Goal: Transaction & Acquisition: Purchase product/service

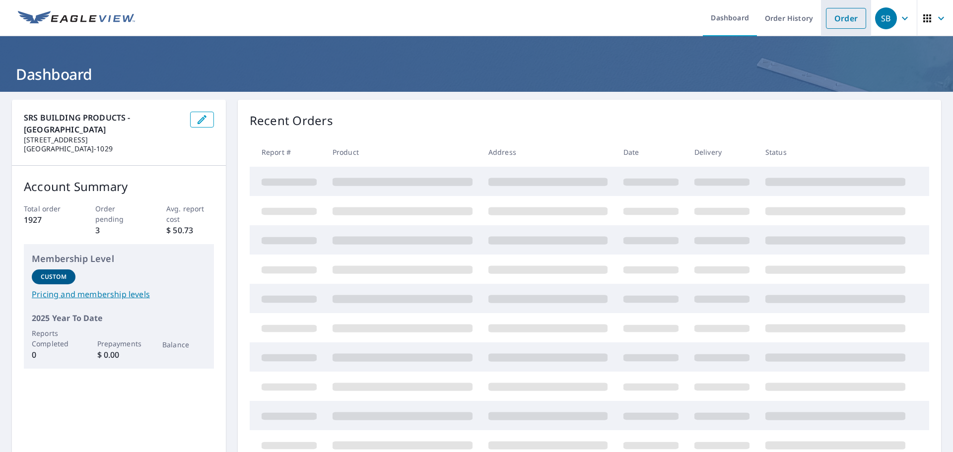
click at [838, 21] on link "Order" at bounding box center [846, 18] width 40 height 21
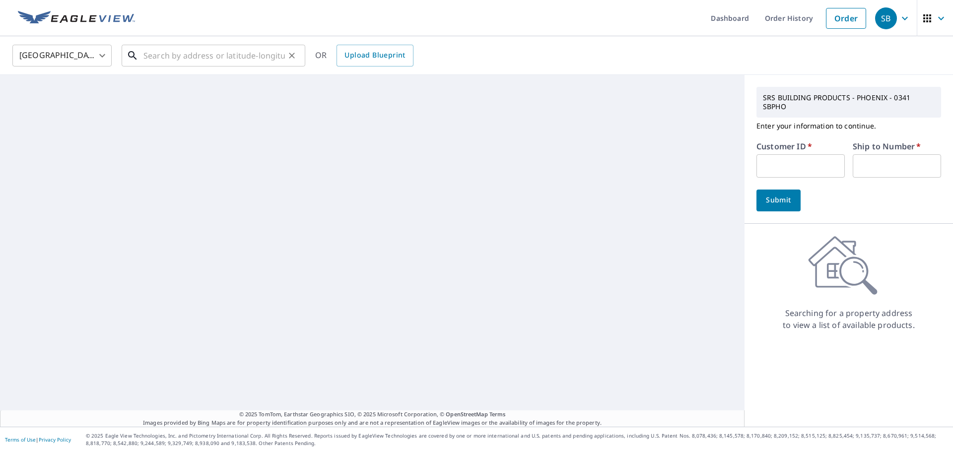
click at [170, 59] on input "text" at bounding box center [213, 56] width 141 height 28
paste input "2025-1773 Waung [STREET_ADDRESS][PERSON_NAME]"
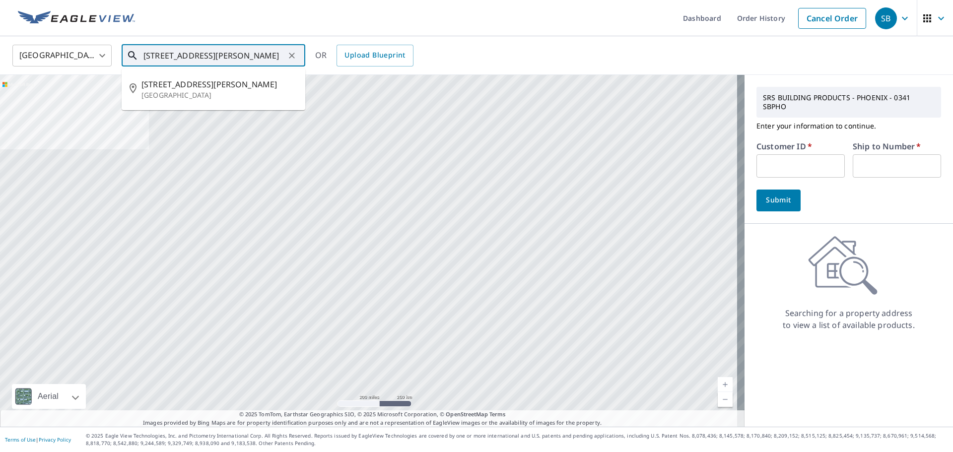
type input "[STREET_ADDRESS][PERSON_NAME]"
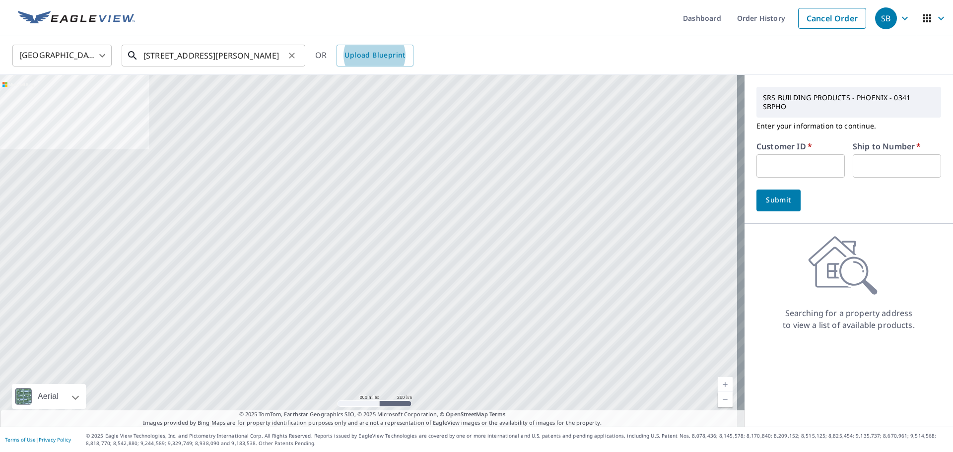
click at [175, 52] on input "[STREET_ADDRESS][PERSON_NAME]" at bounding box center [213, 56] width 141 height 28
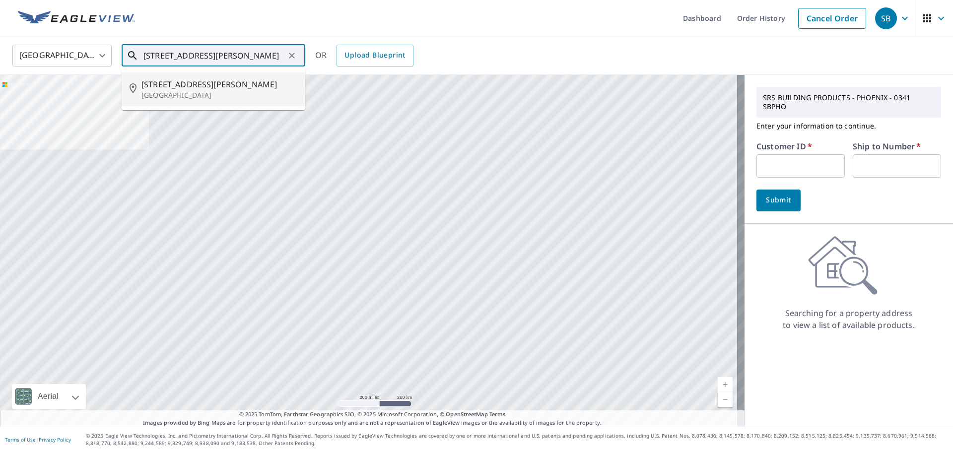
click at [174, 82] on span "[STREET_ADDRESS][PERSON_NAME]" at bounding box center [219, 84] width 156 height 12
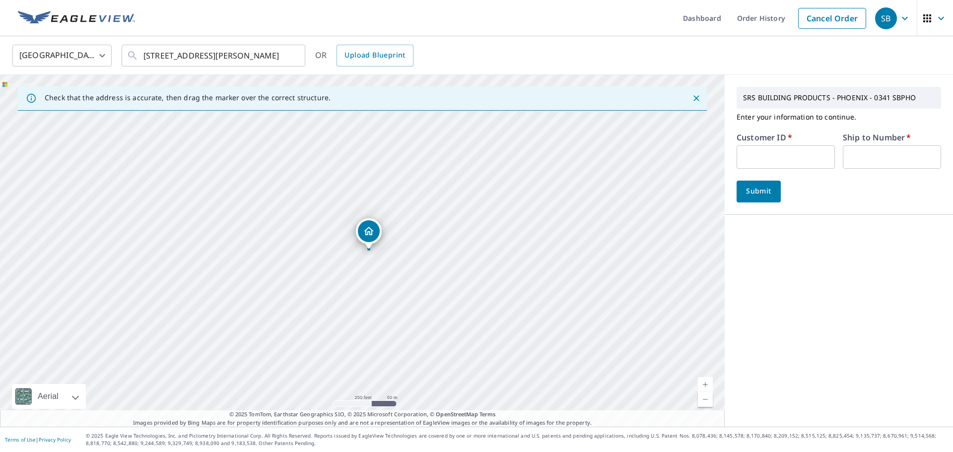
click at [753, 154] on input "text" at bounding box center [786, 156] width 98 height 23
type input "MUT341"
click at [856, 161] on input "text" at bounding box center [892, 156] width 98 height 23
type input "1"
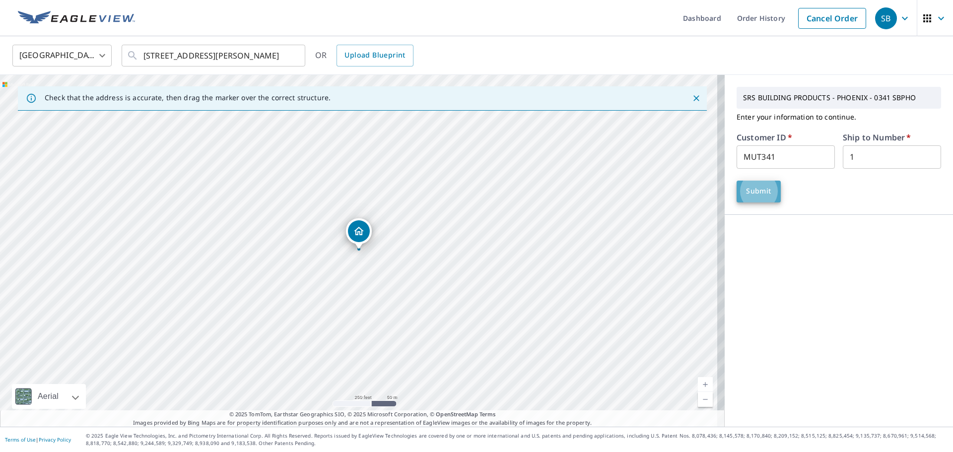
click at [762, 196] on span "Submit" at bounding box center [759, 191] width 28 height 12
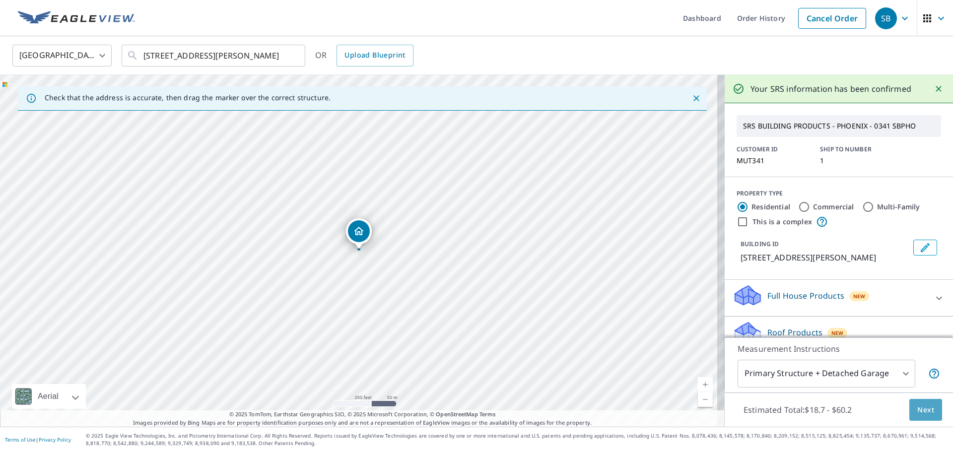
click at [921, 417] on button "Next" at bounding box center [925, 410] width 33 height 22
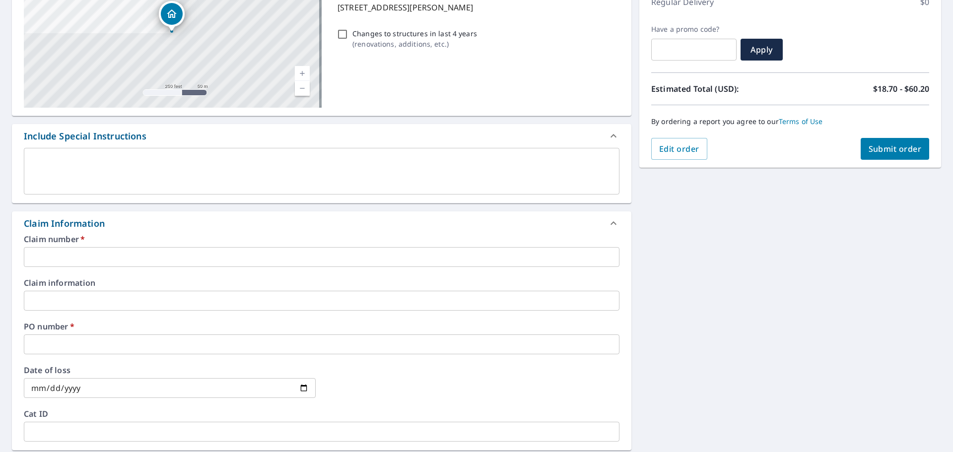
scroll to position [199, 0]
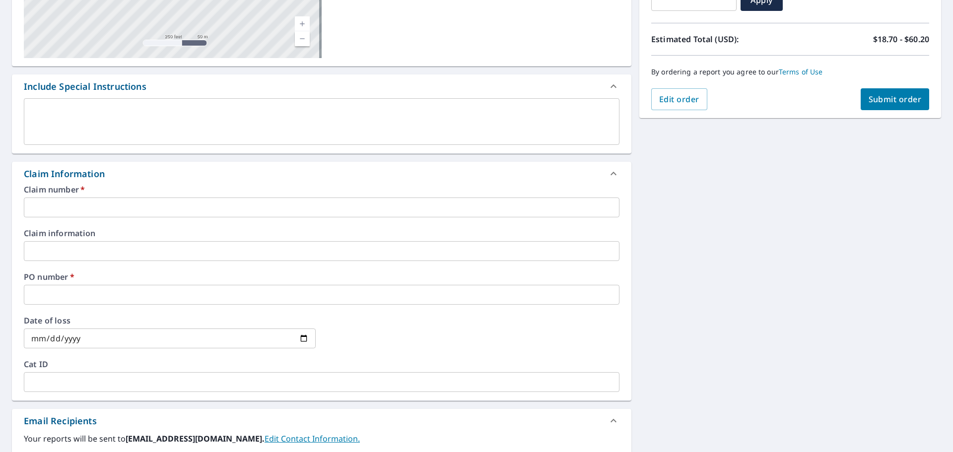
click at [68, 209] on input "text" at bounding box center [322, 208] width 596 height 20
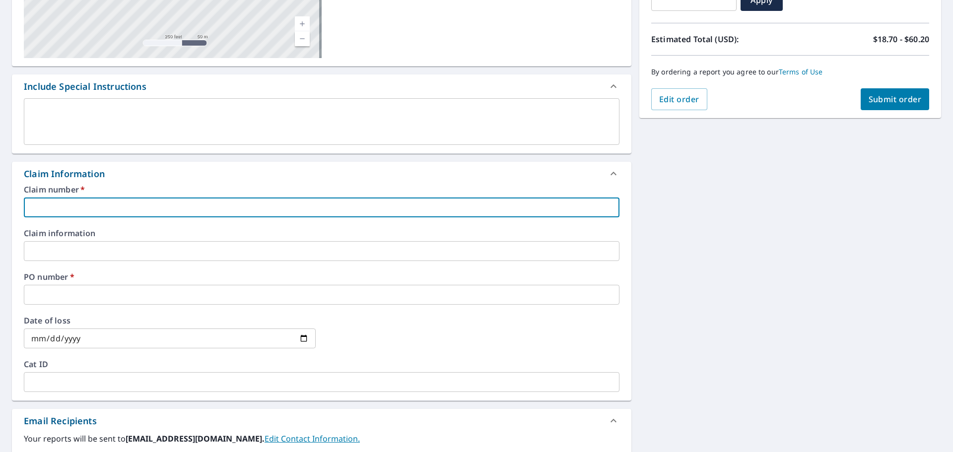
paste input "2025-1773 Waung [STREET_ADDRESS][PERSON_NAME]"
type input "2025-1773 Waung [STREET_ADDRESS][PERSON_NAME]"
checkbox input "true"
type input "2025-1773 Waung [STREET_ADDRESS][PERSON_NAME]"
click at [53, 249] on input "text" at bounding box center [322, 251] width 596 height 20
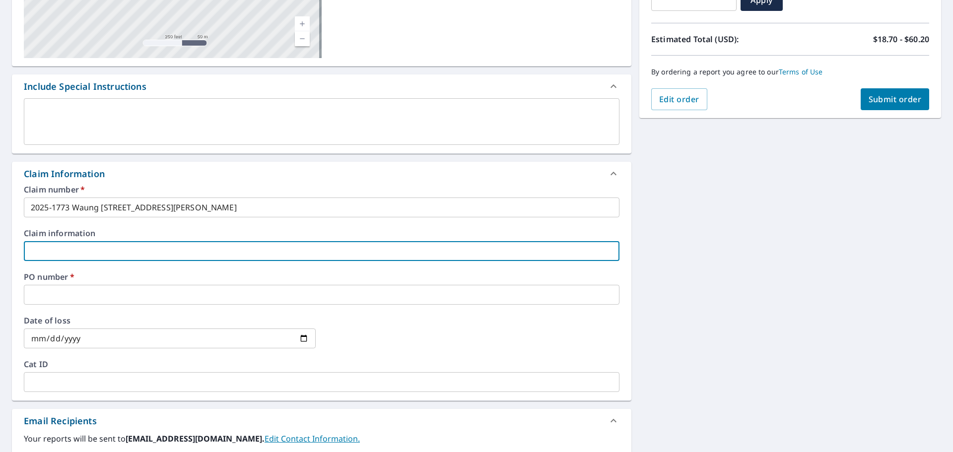
paste input "2025-1773 Waung [STREET_ADDRESS][PERSON_NAME]"
type input "2025-1773 Waung [STREET_ADDRESS][PERSON_NAME]"
checkbox input "true"
type input "2025-1773 Waung [STREET_ADDRESS][PERSON_NAME]"
click at [48, 303] on input "text" at bounding box center [322, 295] width 596 height 20
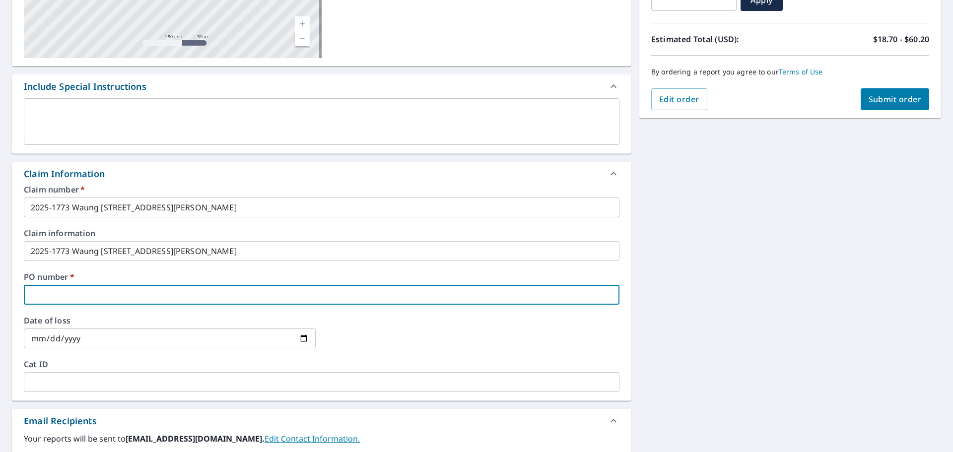
paste input "2025-1773 Waung [STREET_ADDRESS][PERSON_NAME]"
type input "2025-1773 Waung [STREET_ADDRESS][PERSON_NAME]"
checkbox input "true"
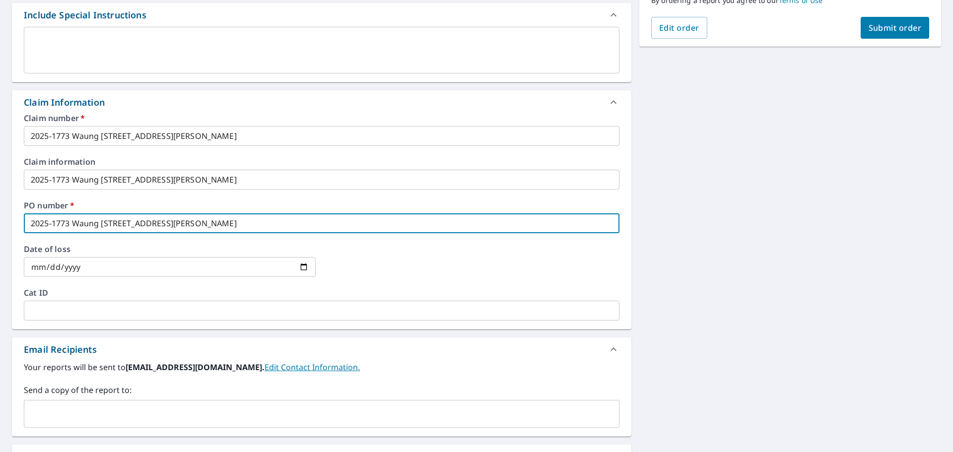
scroll to position [393, 0]
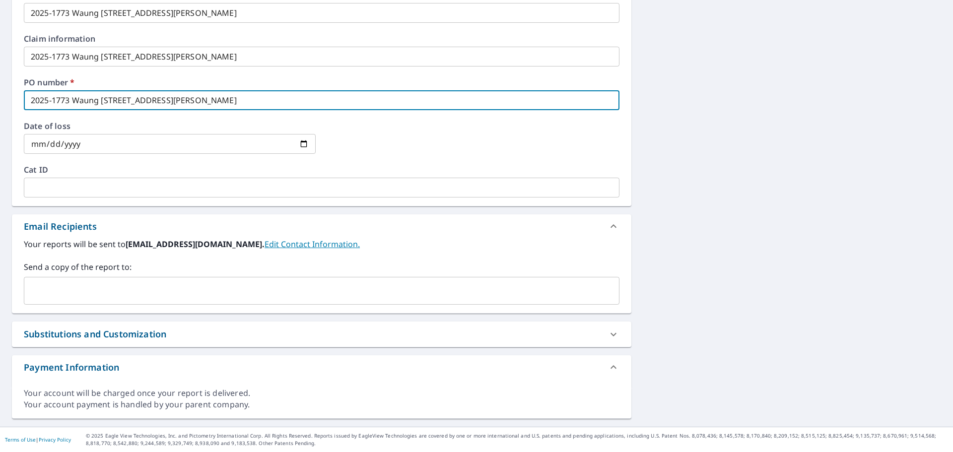
type input "2025-1773 Waung [STREET_ADDRESS][PERSON_NAME]"
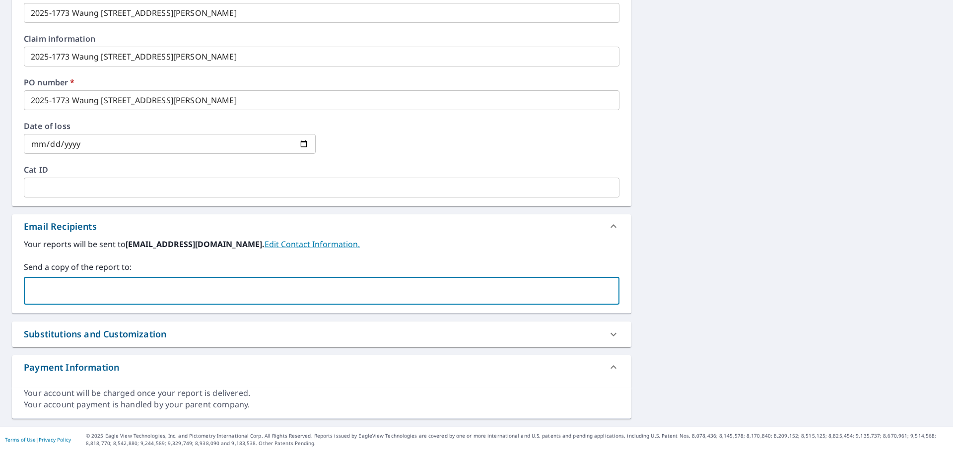
click at [49, 298] on input "text" at bounding box center [314, 290] width 572 height 19
type input "[PERSON_NAME][EMAIL_ADDRESS][DOMAIN_NAME]"
checkbox input "true"
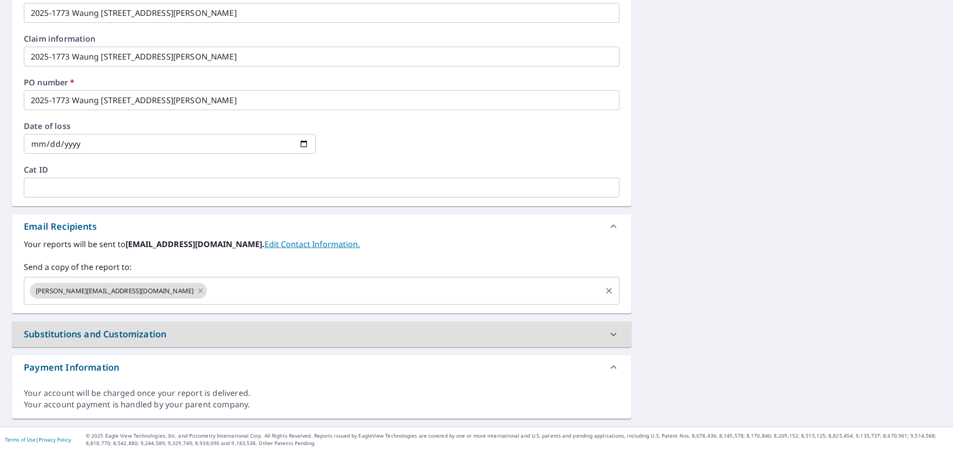
click at [209, 296] on input "text" at bounding box center [405, 290] width 392 height 19
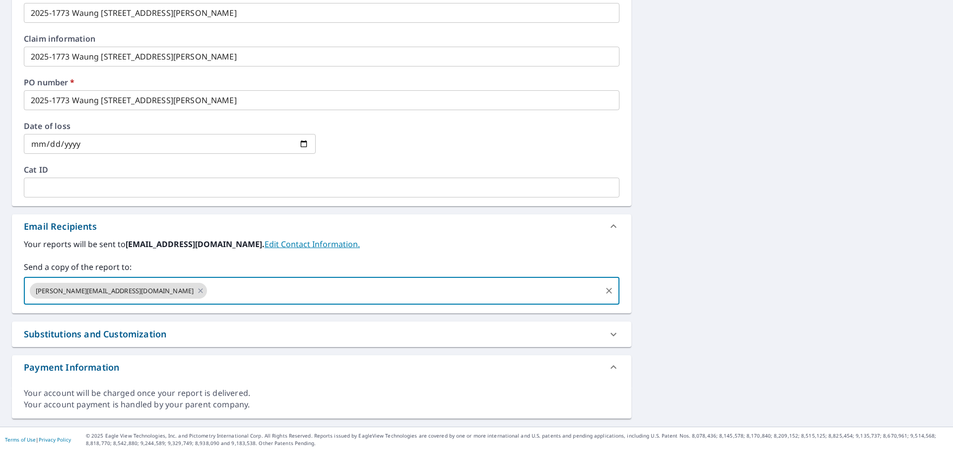
type input "[PERSON_NAME][EMAIL_ADDRESS][PERSON_NAME][DOMAIN_NAME]"
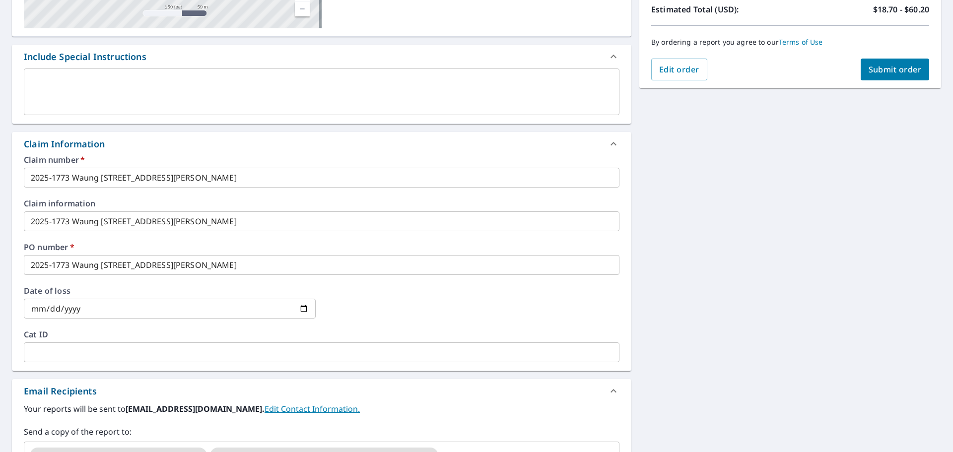
scroll to position [0, 0]
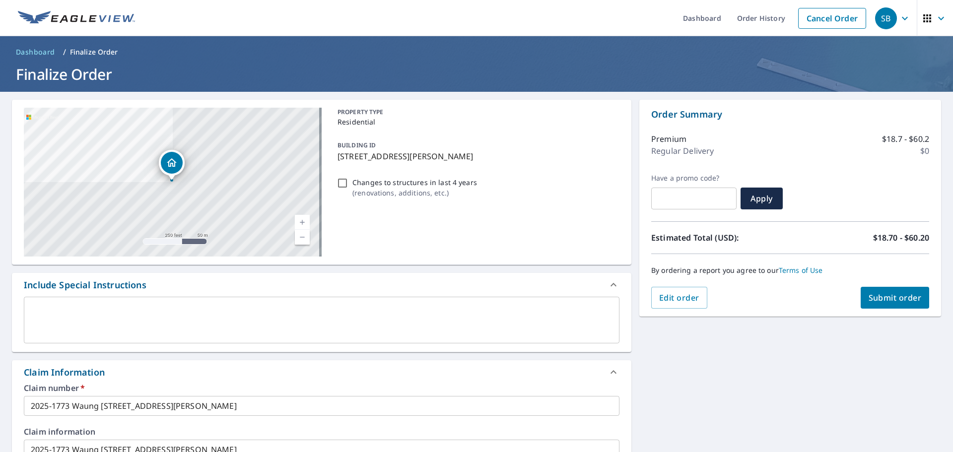
click at [888, 295] on span "Submit order" at bounding box center [895, 297] width 53 height 11
checkbox input "true"
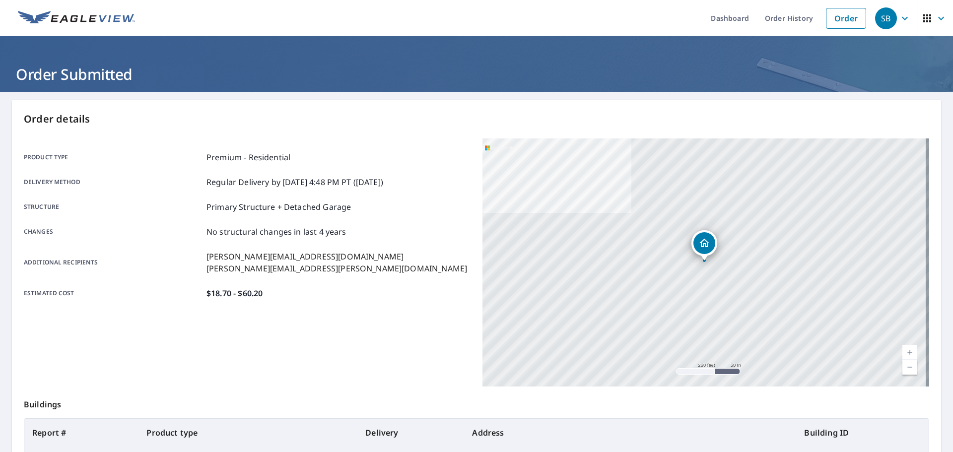
click at [899, 17] on icon "button" at bounding box center [905, 18] width 12 height 12
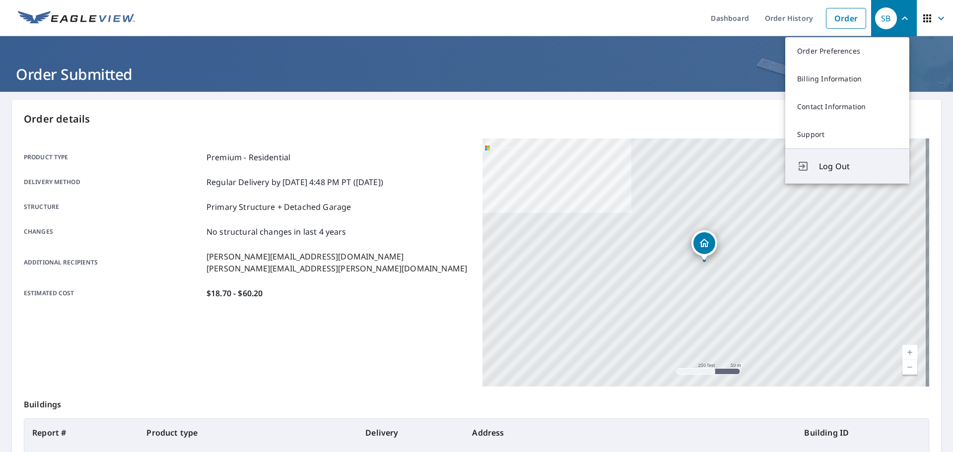
click at [849, 164] on span "Log Out" at bounding box center [858, 166] width 78 height 12
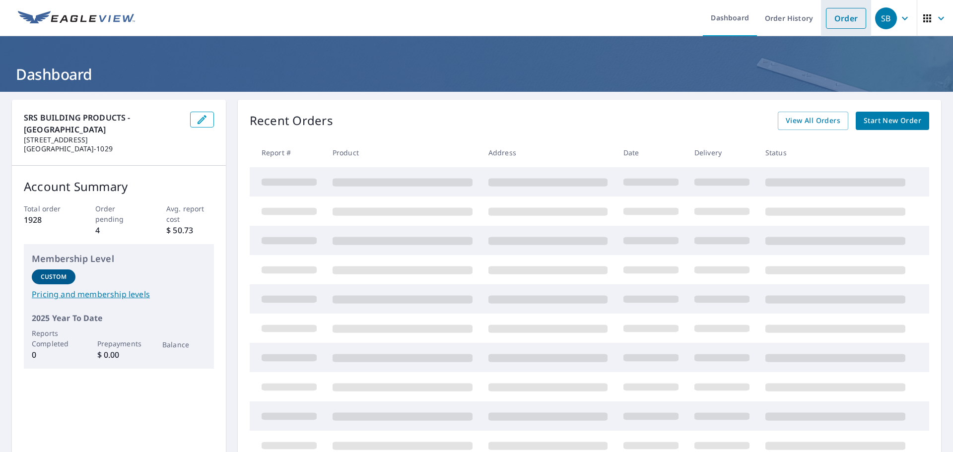
click at [836, 12] on link "Order" at bounding box center [846, 18] width 40 height 21
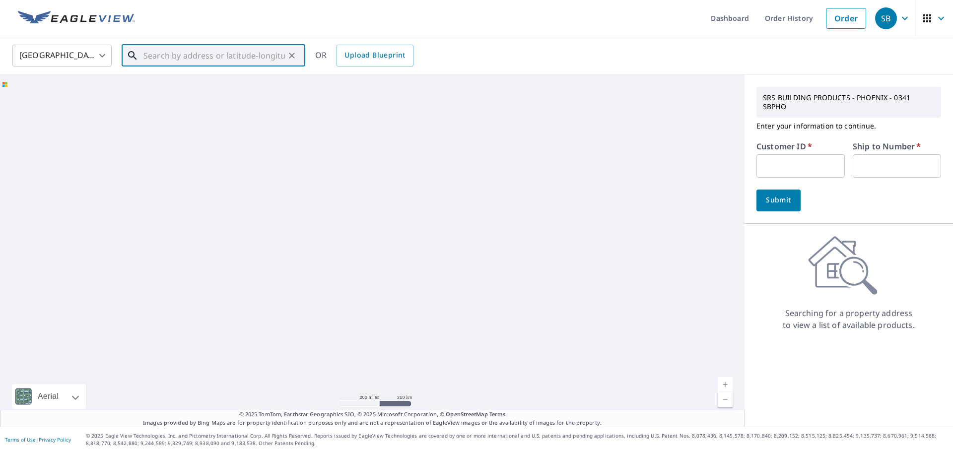
click at [188, 54] on input "text" at bounding box center [213, 56] width 141 height 28
click at [181, 55] on input "text" at bounding box center [213, 56] width 141 height 28
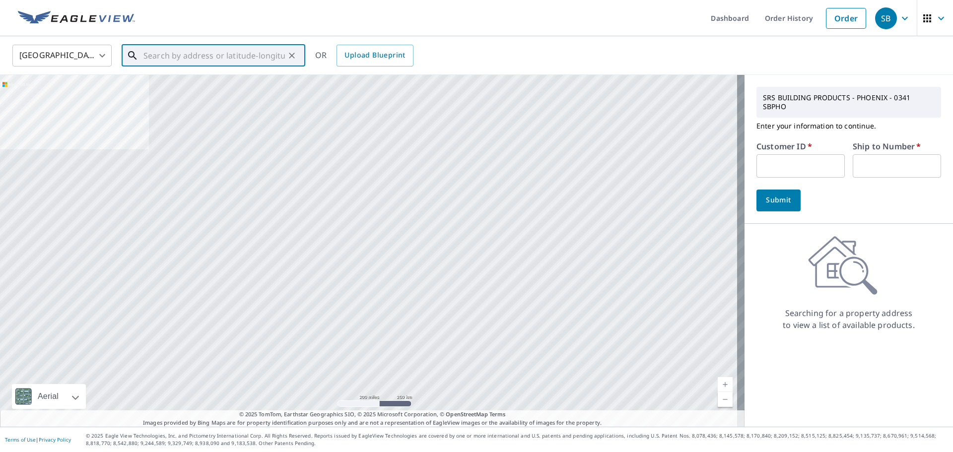
paste input "2025-1775 Hergert 13244 N 47th Pl Phoenix, AZ 8503"
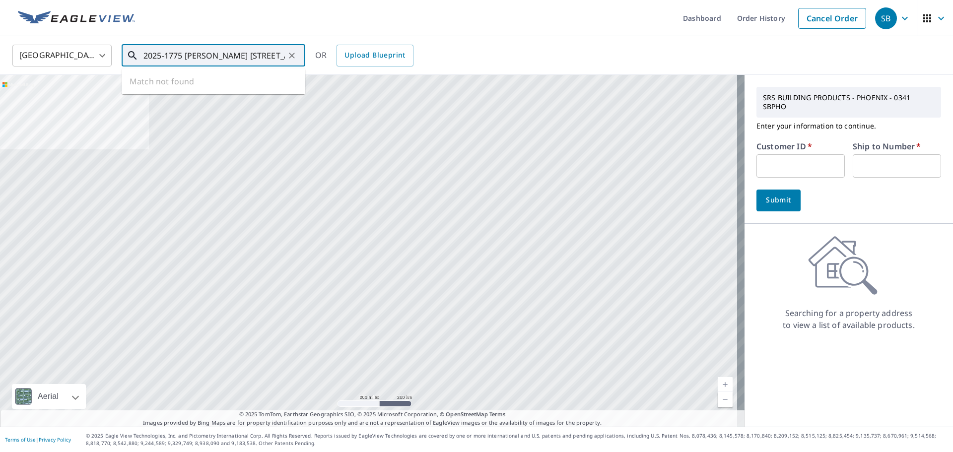
drag, startPoint x: 158, startPoint y: 55, endPoint x: 97, endPoint y: 55, distance: 61.6
click at [97, 55] on div "United States US ​ 2025-1775 Hergert 13244 N 47th Pl Phoenix, AZ 8503 ​ Match n…" at bounding box center [473, 55] width 936 height 23
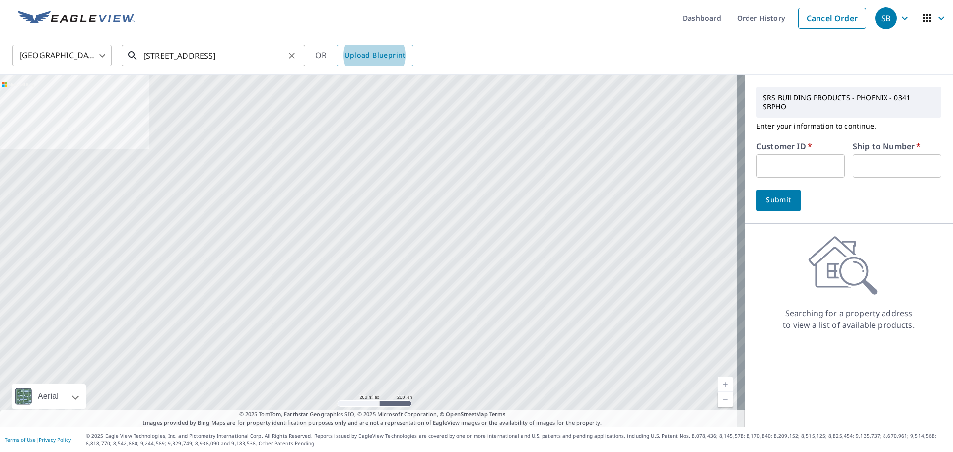
click at [205, 57] on input "13244 N 47th Pl Phoenix, AZ 8503" at bounding box center [213, 56] width 141 height 28
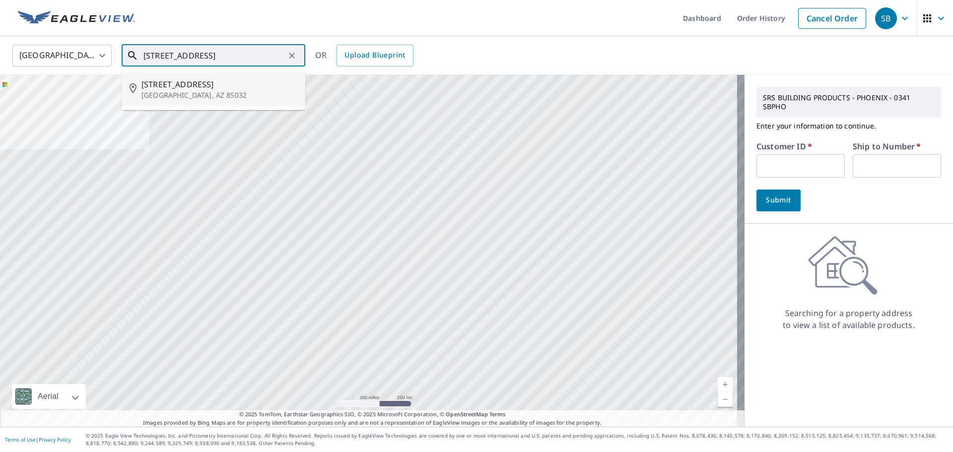
click at [187, 82] on span "13244 N 47th Pl" at bounding box center [219, 84] width 156 height 12
type input "13244 N 47th Pl Phoenix, AZ 85032"
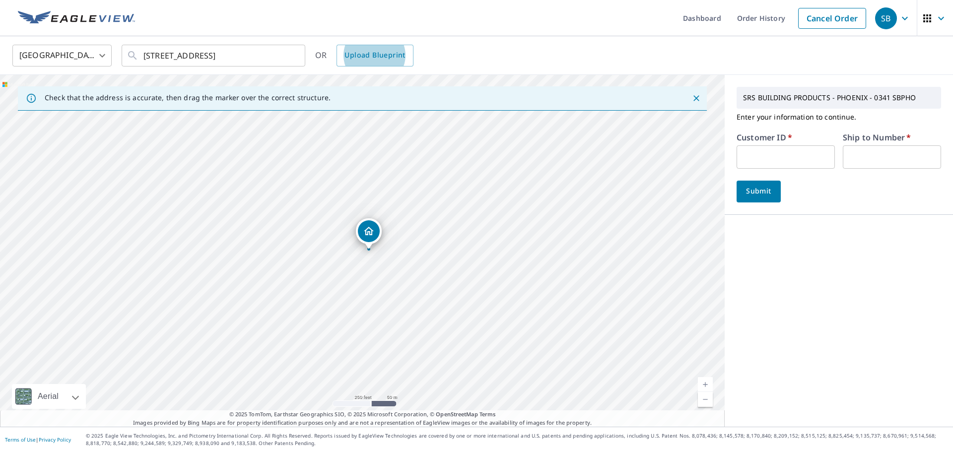
click at [769, 147] on input "text" at bounding box center [786, 156] width 98 height 23
type input "MUT341"
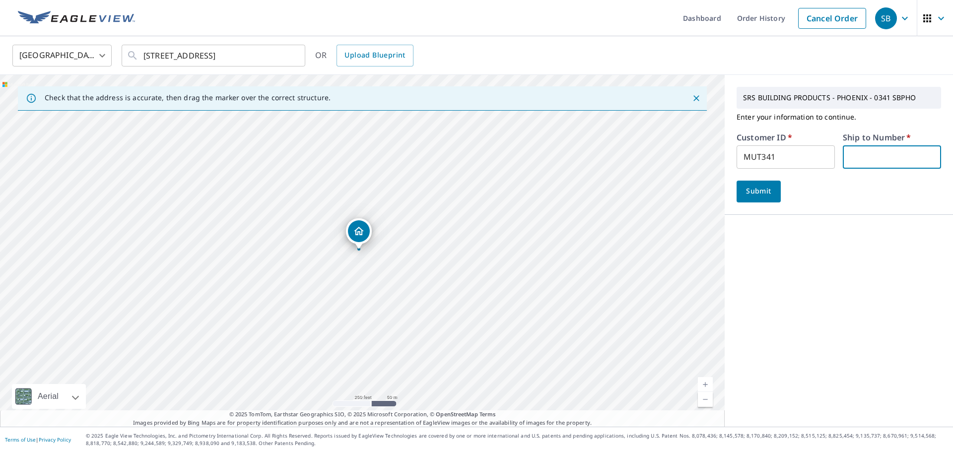
click at [851, 160] on input "text" at bounding box center [892, 156] width 98 height 23
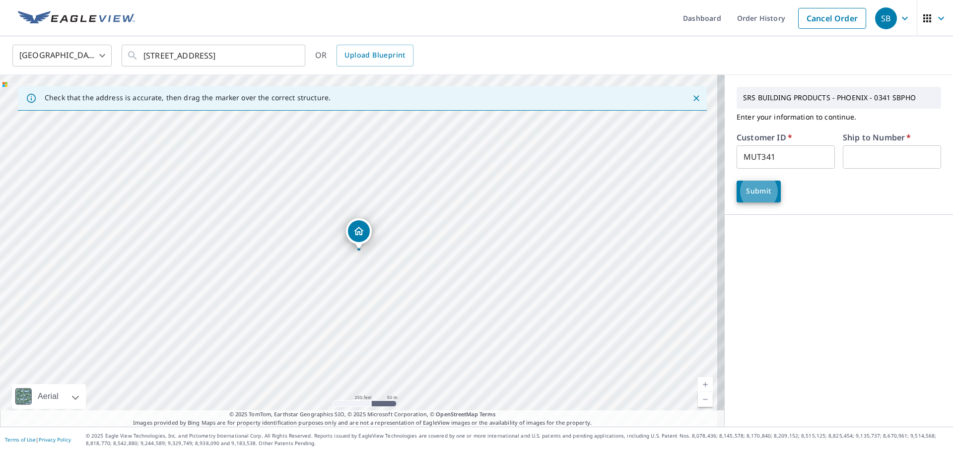
click at [875, 182] on div "Submit" at bounding box center [839, 192] width 205 height 22
click at [864, 148] on input "text" at bounding box center [892, 156] width 98 height 23
type input "1"
click at [765, 191] on span "Submit" at bounding box center [759, 191] width 28 height 12
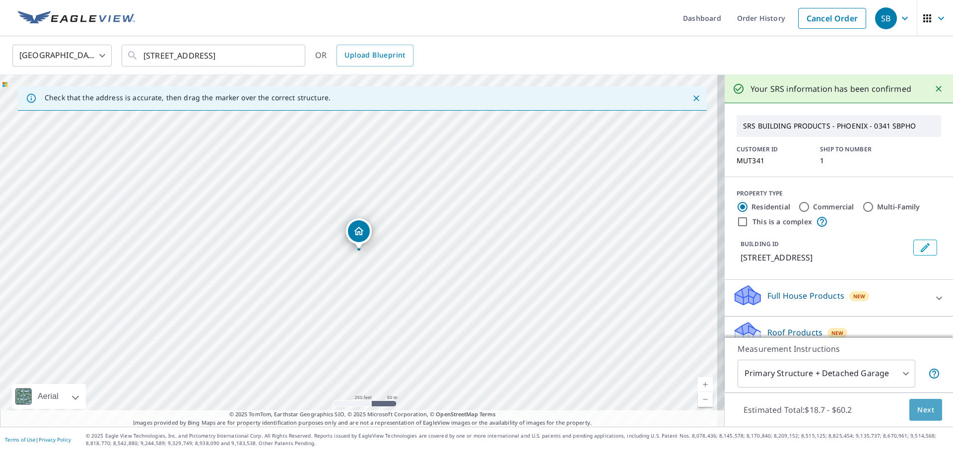
click at [909, 402] on button "Next" at bounding box center [925, 410] width 33 height 22
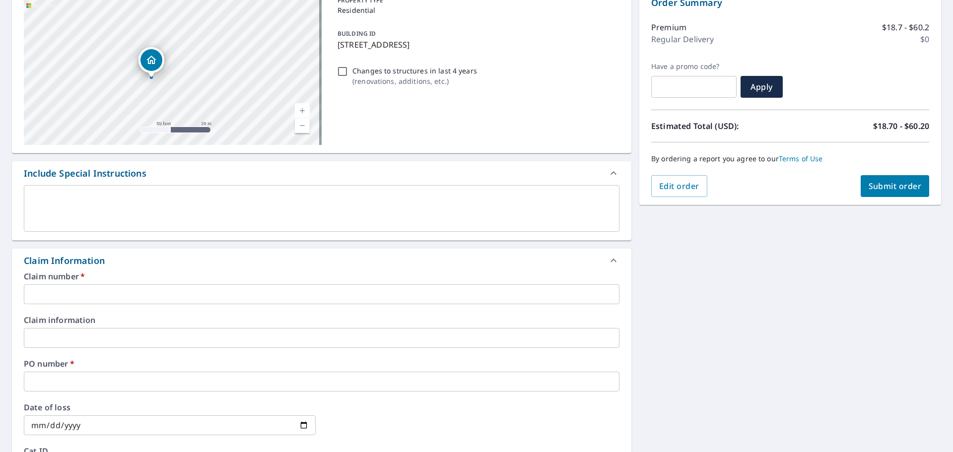
scroll to position [149, 0]
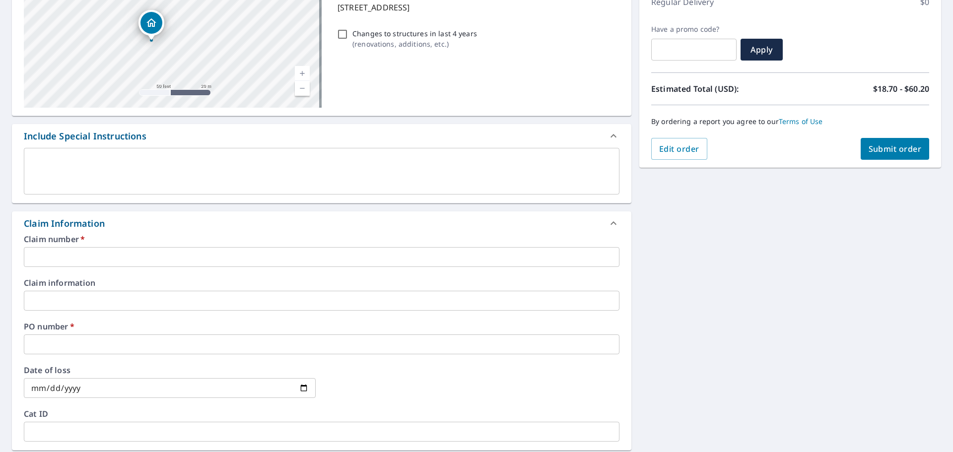
click at [60, 253] on input "text" at bounding box center [322, 257] width 596 height 20
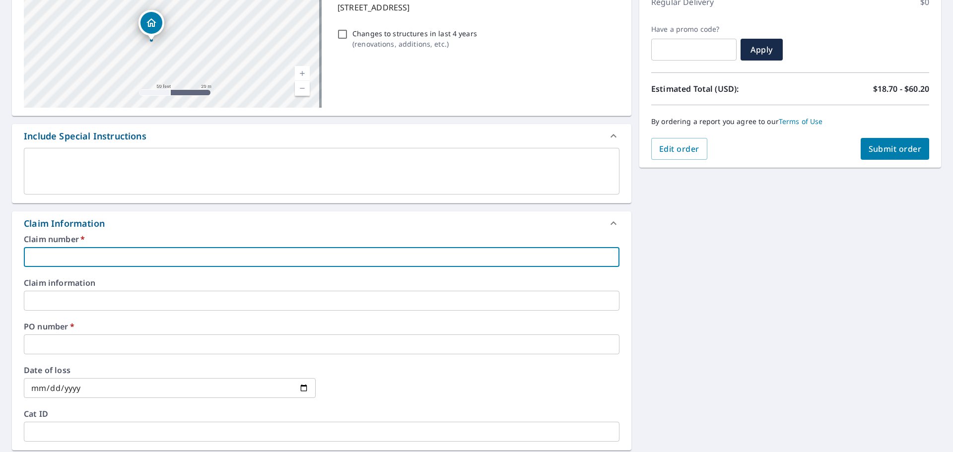
paste input "2025-1775 Hergert 13244 N 47th Pl Phoenix, AZ 85032"
type input "2025-1775 Hergert 13244 N 47th Pl Phoenix, AZ 85032"
checkbox input "true"
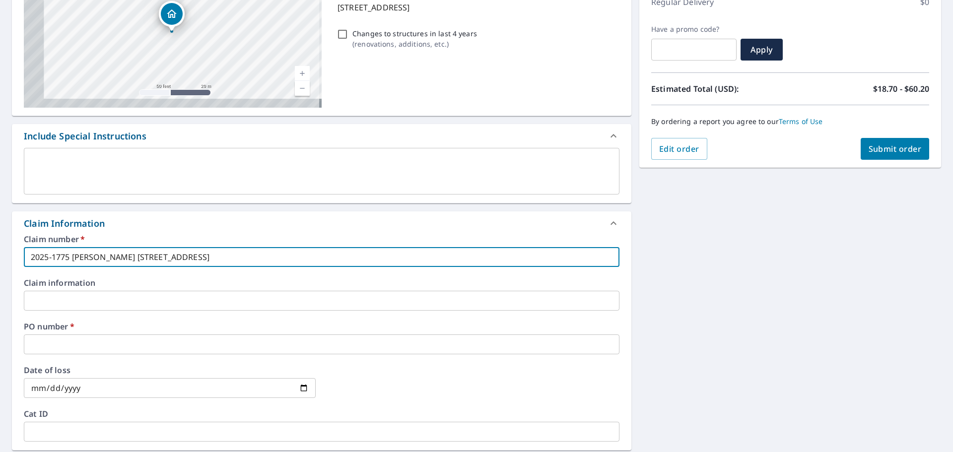
type input "2025-1775 Hergert 13244 N 47th Pl Phoenix, AZ 85032"
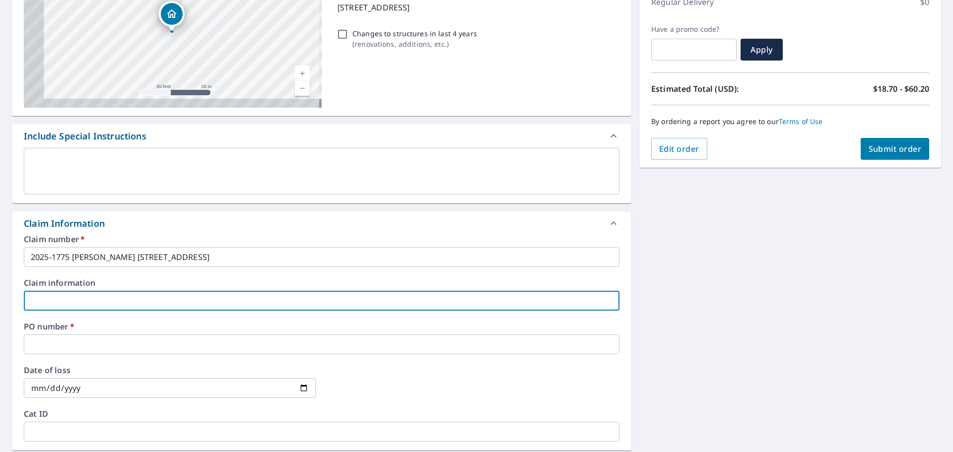
click at [52, 308] on input "text" at bounding box center [322, 301] width 596 height 20
paste input "2025-1775 Hergert 13244 N 47th Pl Phoenix, AZ 85032"
type input "2025-1775 Hergert 13244 N 47th Pl Phoenix, AZ 85032"
checkbox input "true"
type input "2025-1775 Hergert 13244 N 47th Pl Phoenix, AZ 85032"
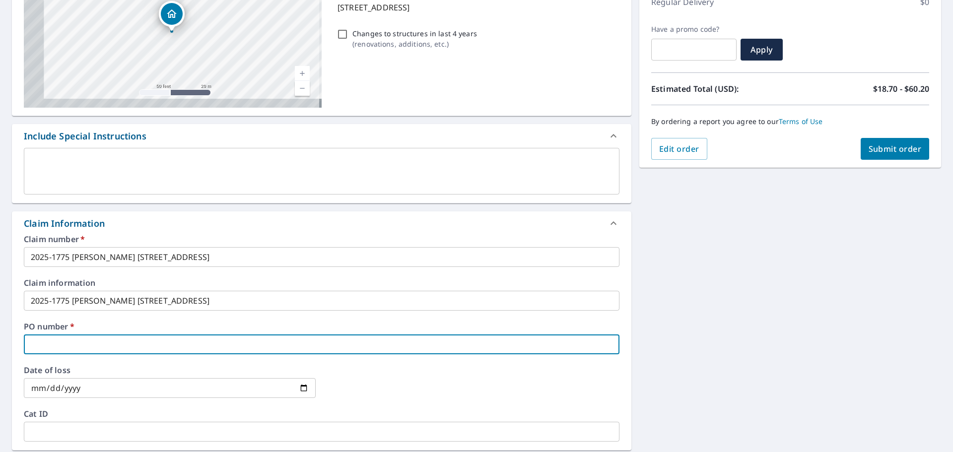
drag, startPoint x: 46, startPoint y: 337, endPoint x: 48, endPoint y: 341, distance: 5.1
click at [46, 337] on input "text" at bounding box center [322, 345] width 596 height 20
paste input "2025-1775 Hergert 13244 N 47th Pl Phoenix, AZ"
type input "2025-1775 Hergert 13244 N 47th Pl Phoenix, AZ"
checkbox input "true"
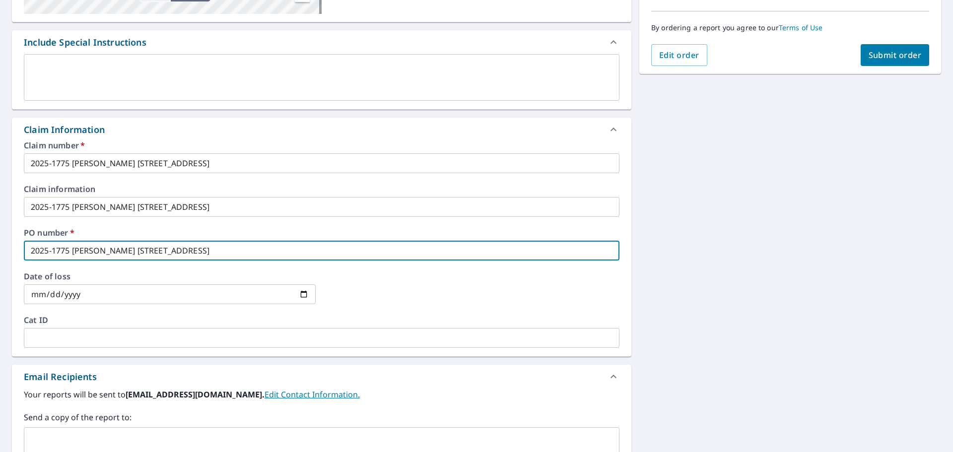
scroll to position [393, 0]
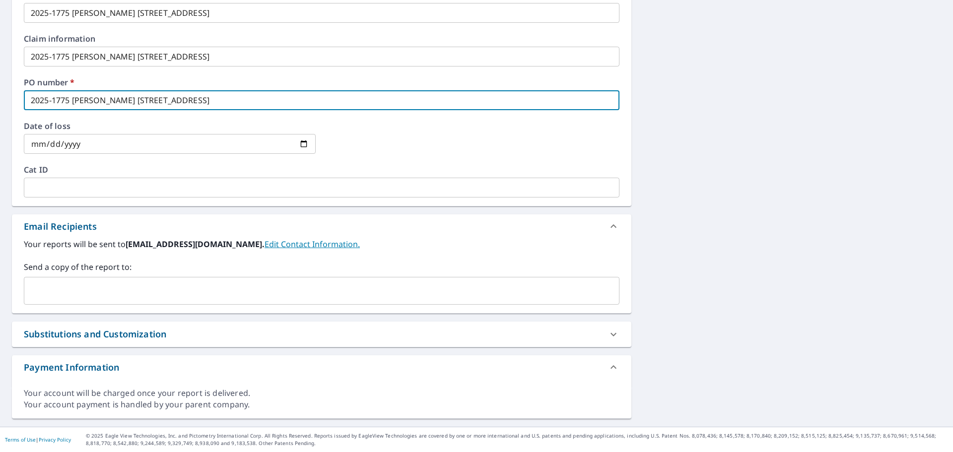
type input "2025-1775 Hergert 13244 N 47th Pl Phoenix, AZ"
click at [61, 286] on input "text" at bounding box center [314, 290] width 572 height 19
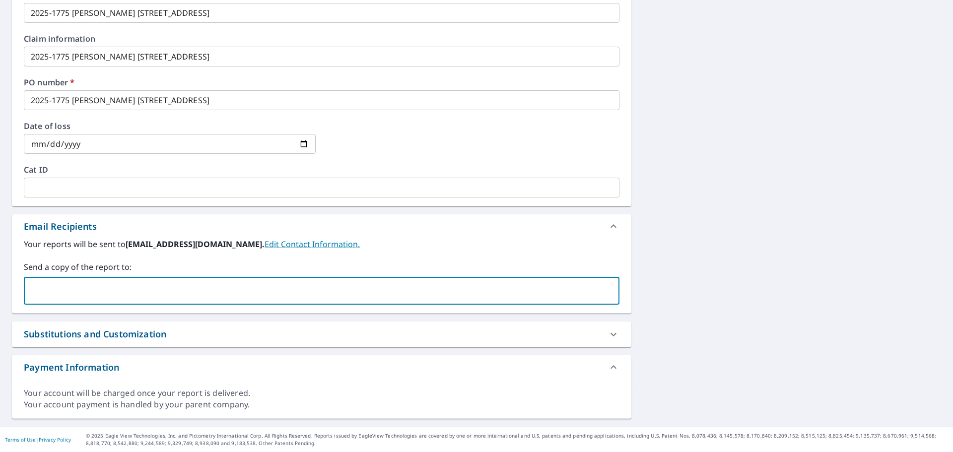
type input "[PERSON_NAME][EMAIL_ADDRESS][DOMAIN_NAME]"
checkbox input "true"
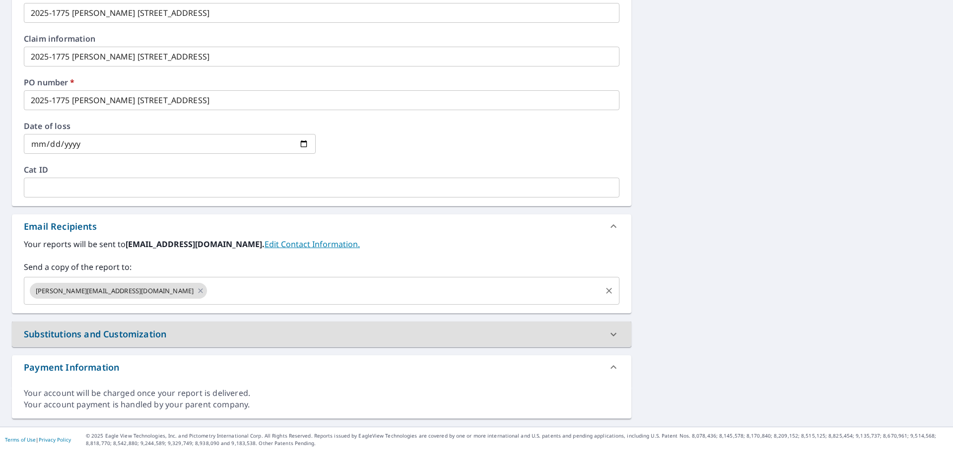
drag, startPoint x: 166, startPoint y: 293, endPoint x: 176, endPoint y: 291, distance: 10.0
click at [209, 292] on input "text" at bounding box center [405, 290] width 392 height 19
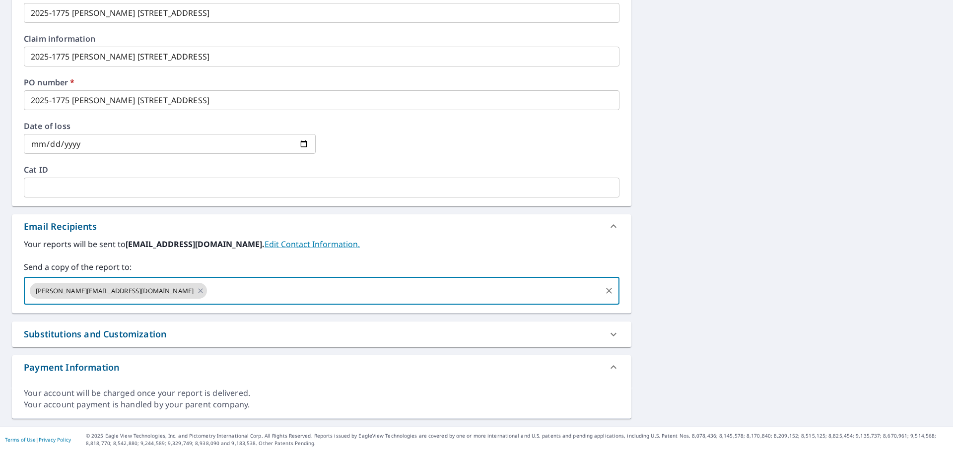
type input "[PERSON_NAME][EMAIL_ADDRESS][PERSON_NAME][DOMAIN_NAME]"
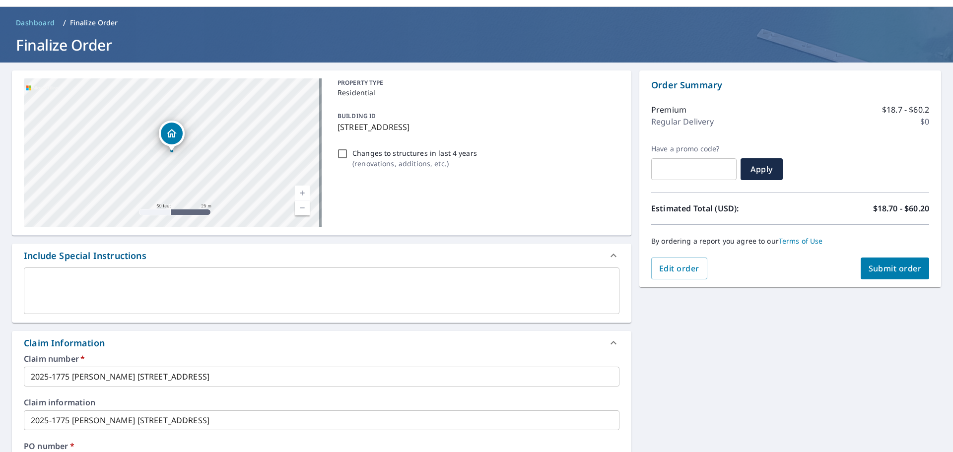
scroll to position [0, 0]
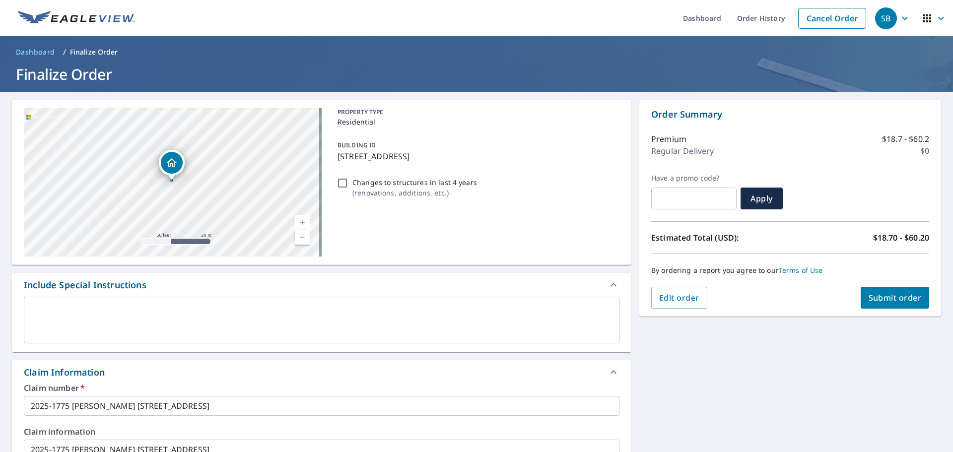
click at [901, 303] on span "Submit order" at bounding box center [895, 297] width 53 height 11
checkbox input "true"
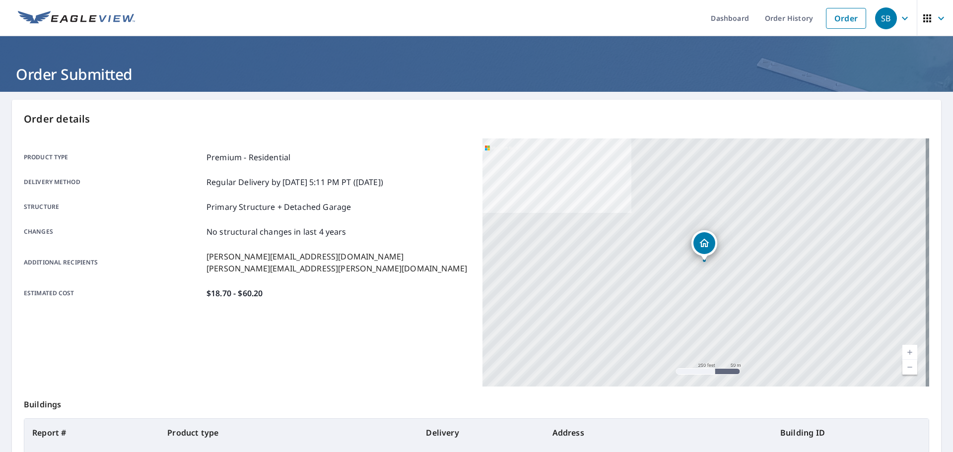
click at [903, 13] on icon "button" at bounding box center [905, 18] width 12 height 12
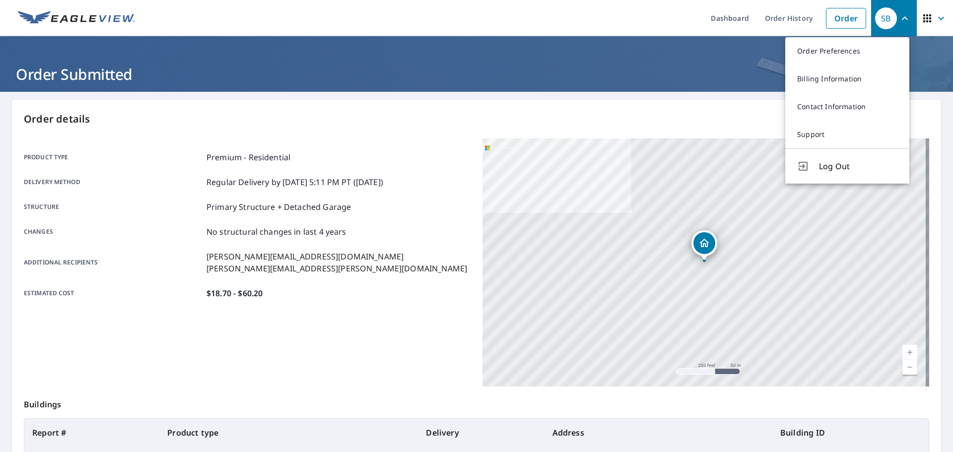
click at [835, 172] on span "Log Out" at bounding box center [858, 166] width 78 height 12
